Goal: Transaction & Acquisition: Book appointment/travel/reservation

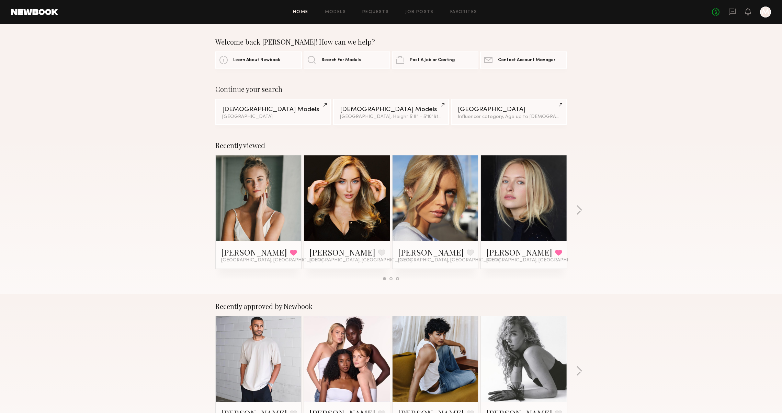
scroll to position [51, 0]
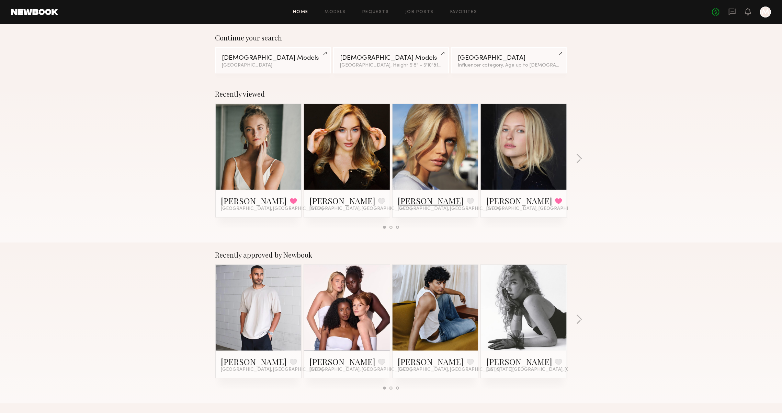
click at [411, 197] on link "[PERSON_NAME]" at bounding box center [431, 200] width 66 height 11
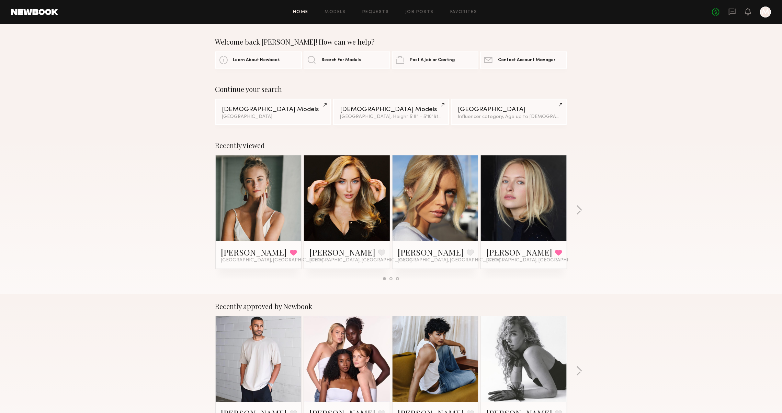
scroll to position [0, 0]
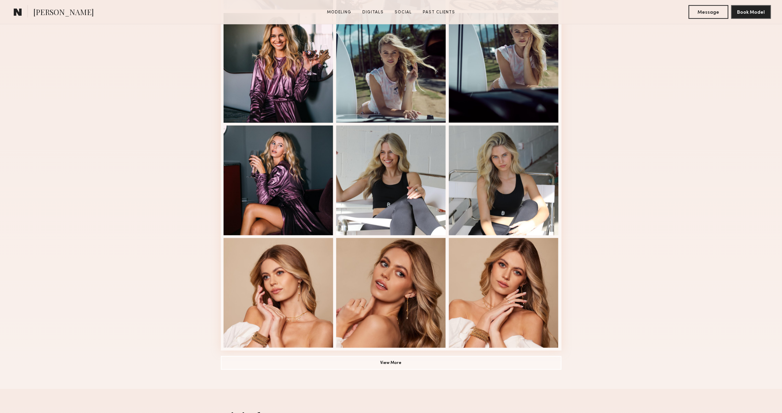
scroll to position [334, 0]
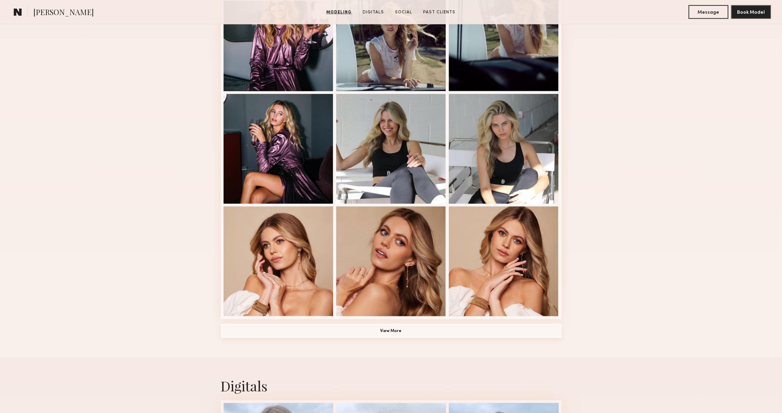
click at [257, 330] on button "View More" at bounding box center [391, 331] width 340 height 14
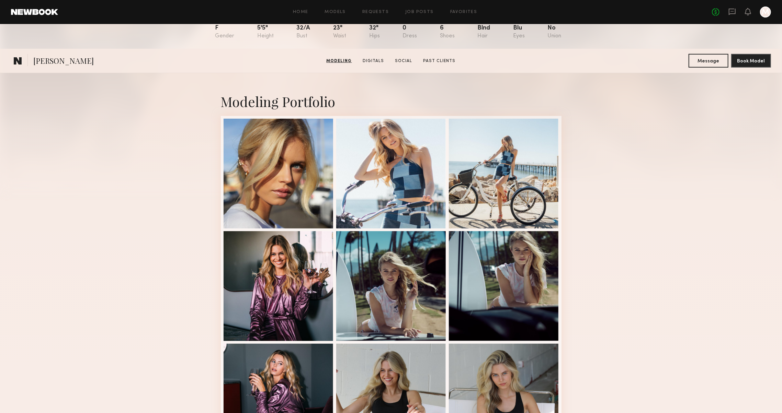
scroll to position [0, 0]
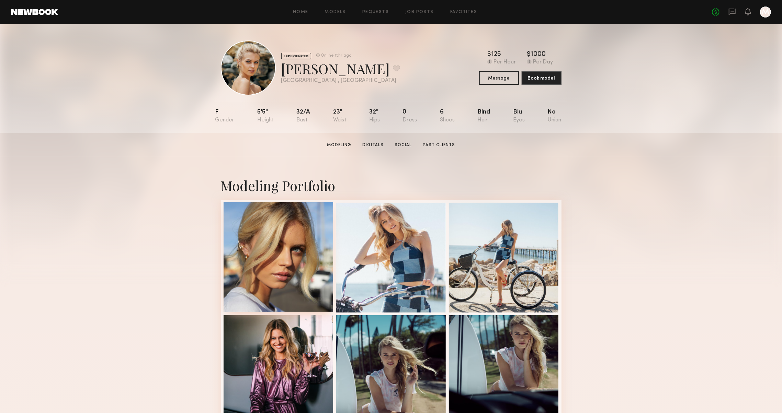
click at [253, 264] on div at bounding box center [278, 257] width 110 height 110
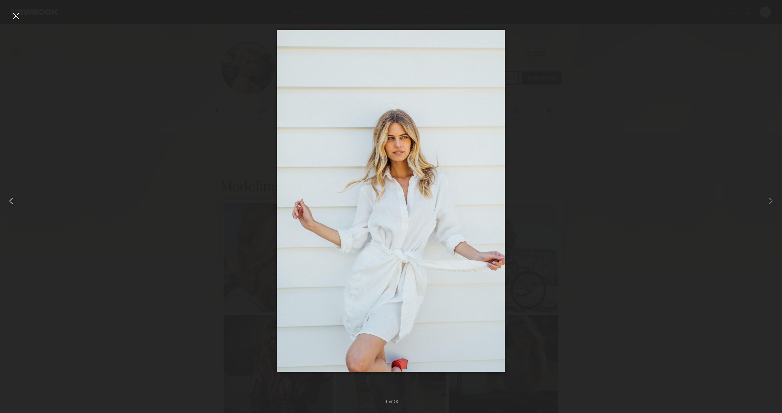
click at [10, 16] on div at bounding box center [15, 201] width 31 height 380
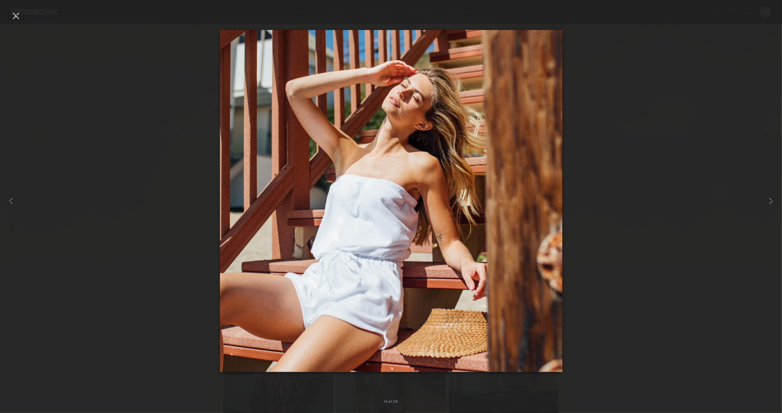
click at [10, 12] on div at bounding box center [15, 15] width 11 height 11
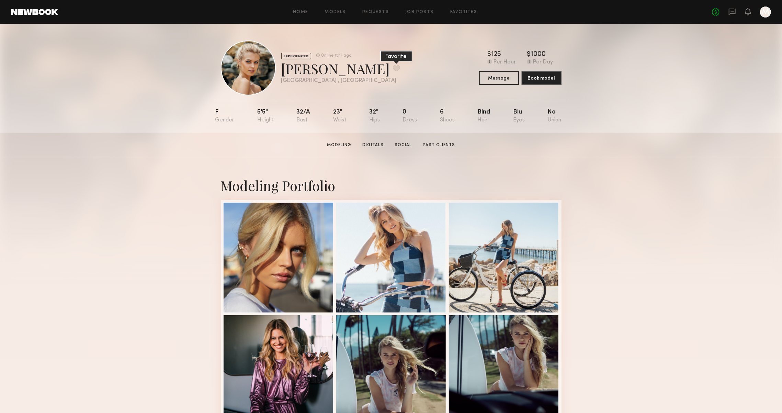
click at [393, 70] on button at bounding box center [396, 68] width 7 height 6
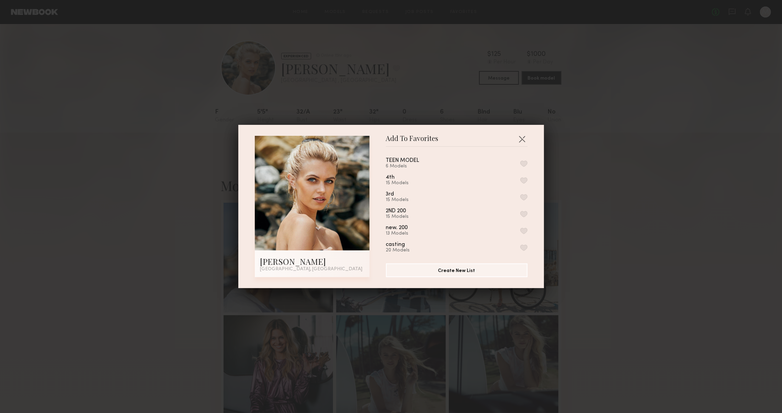
click at [522, 161] on button "button" at bounding box center [523, 164] width 7 height 6
click at [525, 137] on button "button" at bounding box center [521, 139] width 11 height 11
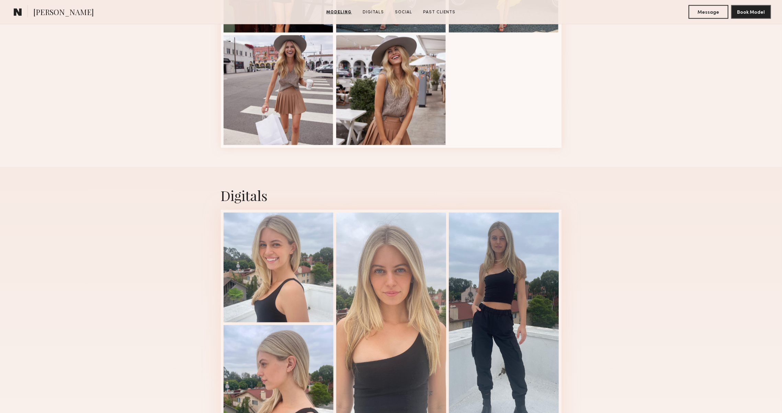
scroll to position [910, 0]
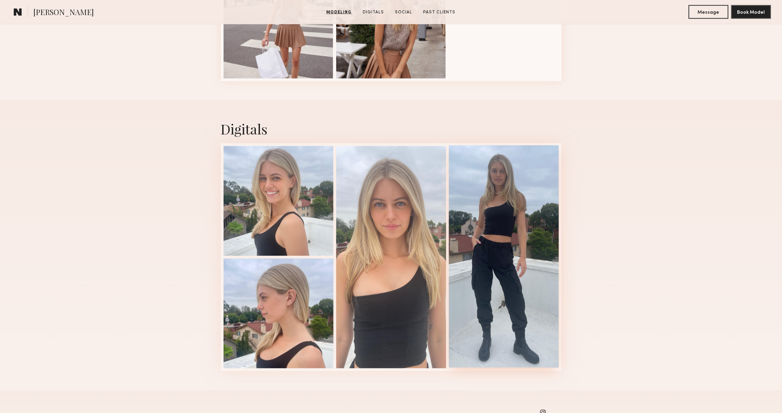
click at [488, 239] on div at bounding box center [504, 257] width 110 height 222
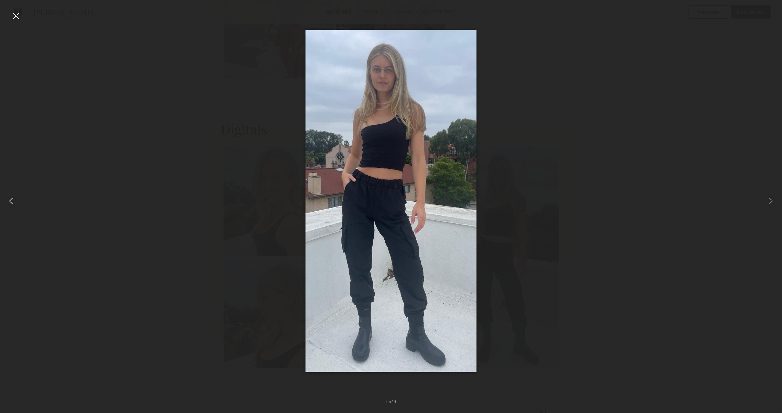
drag, startPoint x: 14, startPoint y: 18, endPoint x: 14, endPoint y: 12, distance: 6.5
click at [14, 18] on div at bounding box center [15, 15] width 11 height 11
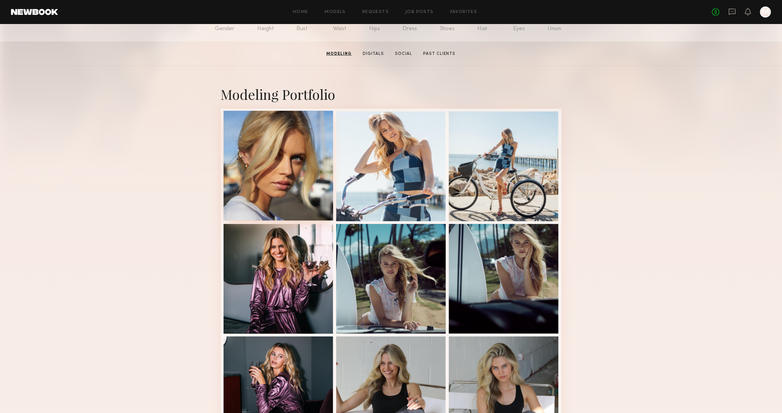
scroll to position [32, 0]
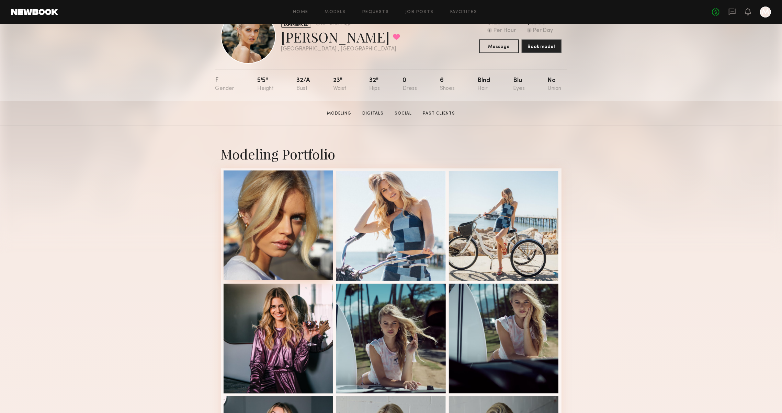
click at [241, 238] on div at bounding box center [278, 226] width 110 height 110
